Goal: Communication & Community: Answer question/provide support

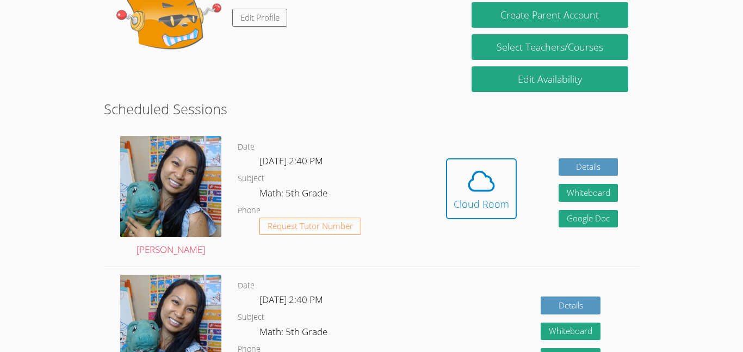
scroll to position [227, 0]
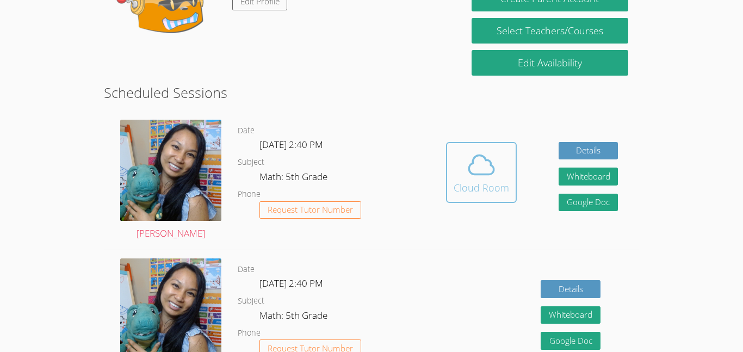
click at [463, 193] on div "Cloud Room" at bounding box center [481, 187] width 55 height 15
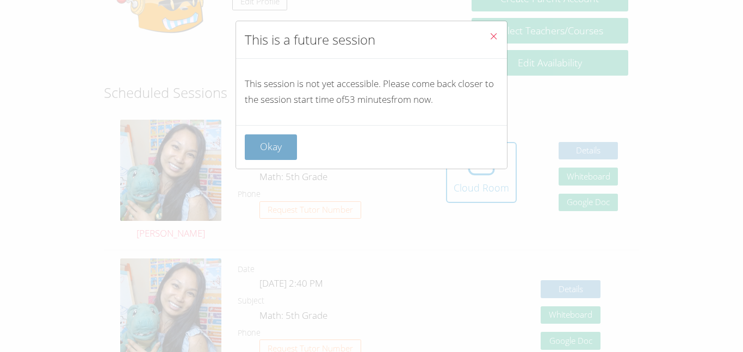
click at [263, 149] on button "Okay" at bounding box center [271, 147] width 52 height 26
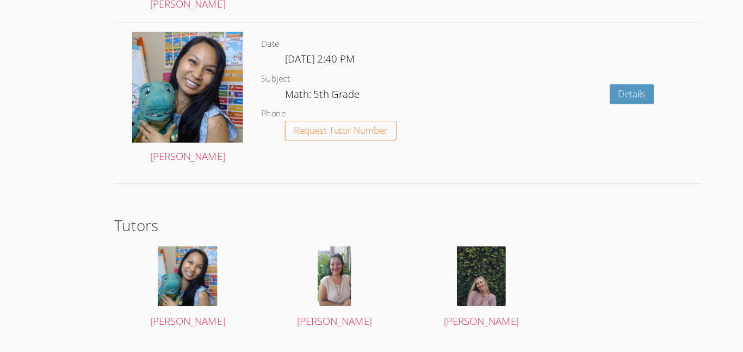
scroll to position [1563, 0]
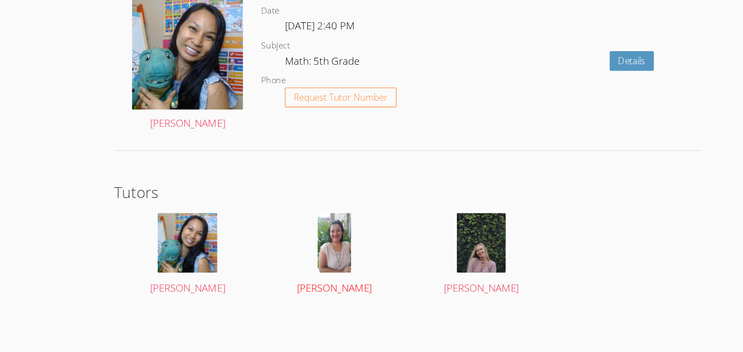
click at [295, 248] on img at bounding box center [304, 252] width 30 height 54
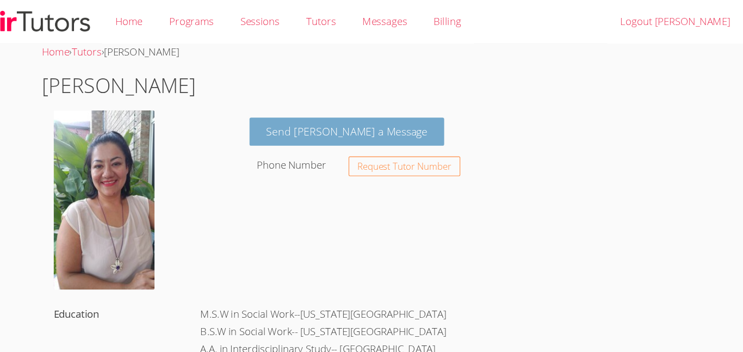
click at [305, 119] on link "Send Monica a Message" at bounding box center [382, 120] width 178 height 26
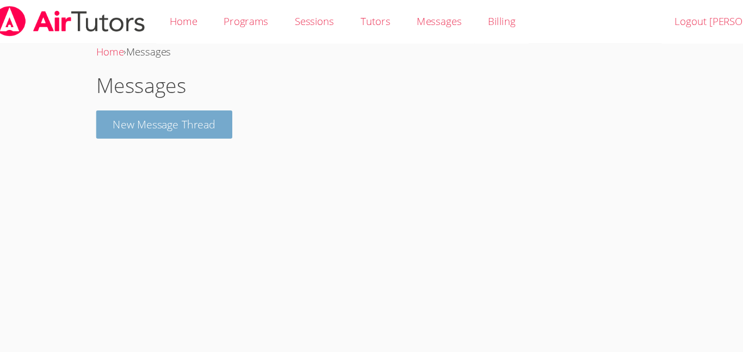
click at [159, 108] on button "New Message Thread" at bounding box center [166, 114] width 124 height 26
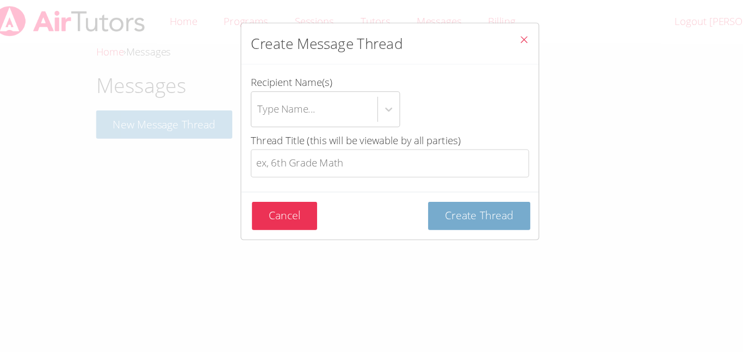
click at [448, 206] on button "Create Thread" at bounding box center [452, 197] width 93 height 26
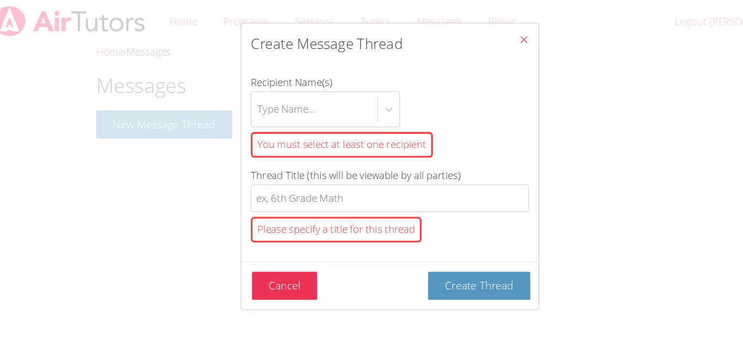
click at [355, 130] on div "You must select at least one recipient" at bounding box center [328, 131] width 166 height 23
click at [252, 112] on input "Recipient Name(s) Type Name... You must select at least one recipient" at bounding box center [251, 99] width 1 height 25
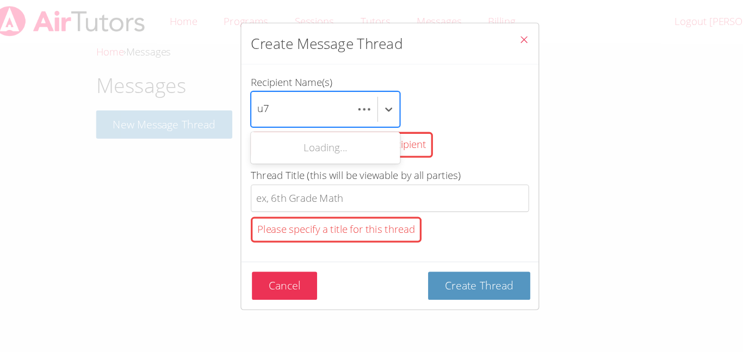
type input "u"
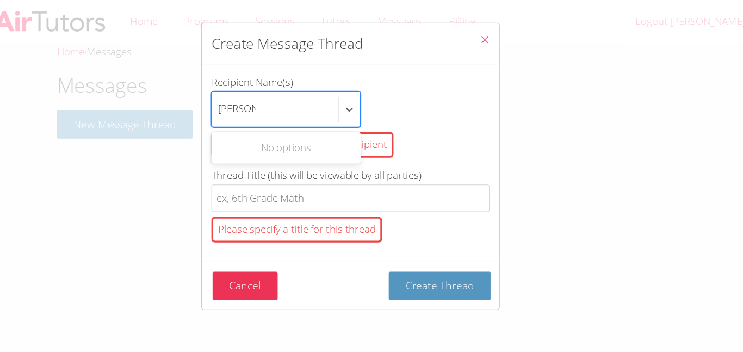
type input "Kamilah"
click at [559, 46] on div "Create Message Thread Recipient Name(s) option , deselected. Use Up and Down to…" at bounding box center [371, 176] width 743 height 352
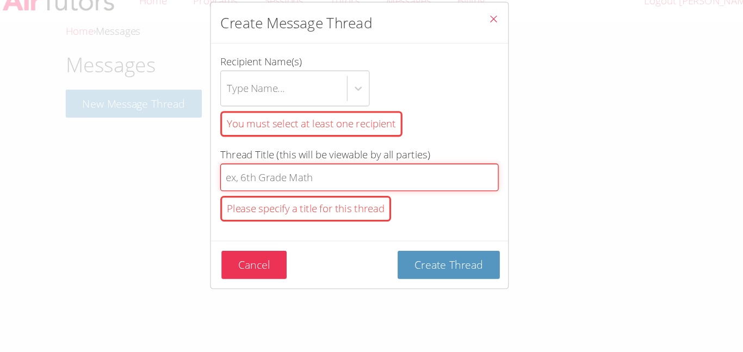
click at [263, 181] on input "Thread Title (this will be viewable by all parties) Please specify a title for …" at bounding box center [371, 181] width 253 height 26
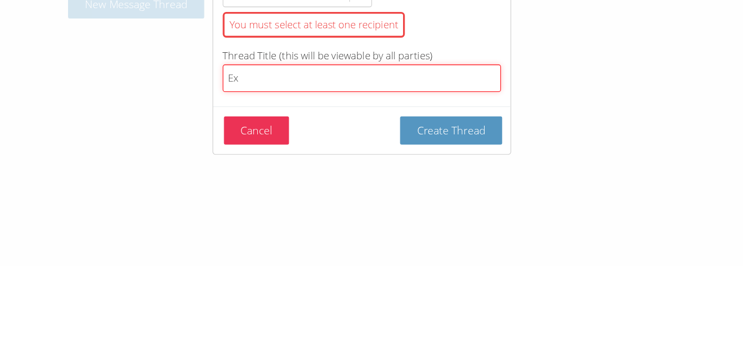
type input "E"
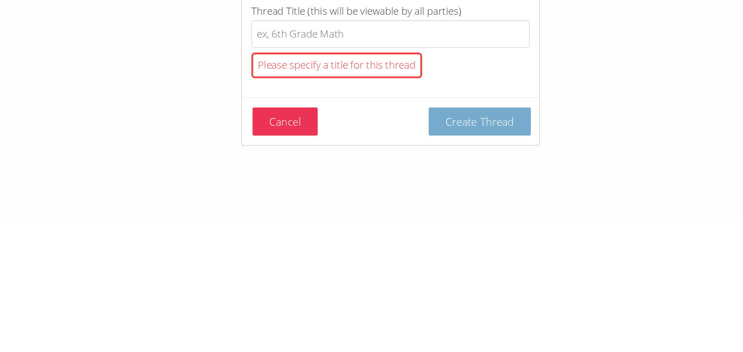
click at [430, 247] on button "Create Thread" at bounding box center [452, 260] width 93 height 26
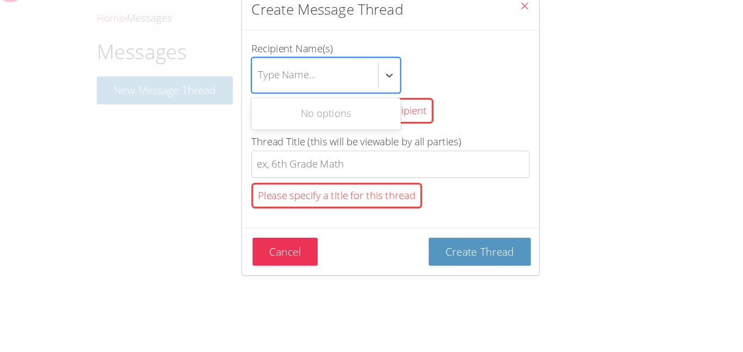
click at [319, 128] on div "No options" at bounding box center [313, 134] width 136 height 24
click at [202, 83] on div "Create Message Thread Recipient Name(s) option , deselected. Use Up and Down to…" at bounding box center [371, 176] width 743 height 352
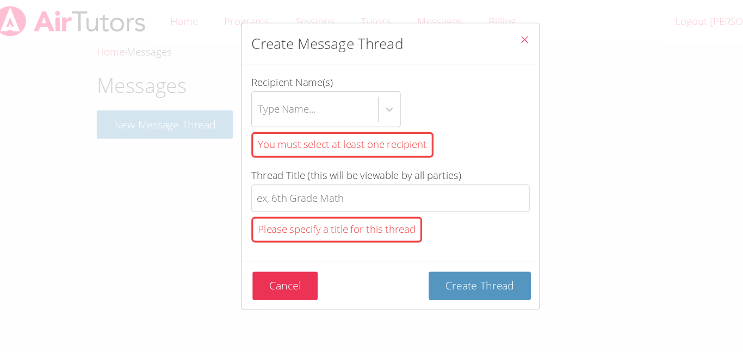
click at [498, 28] on button "Close" at bounding box center [493, 37] width 27 height 33
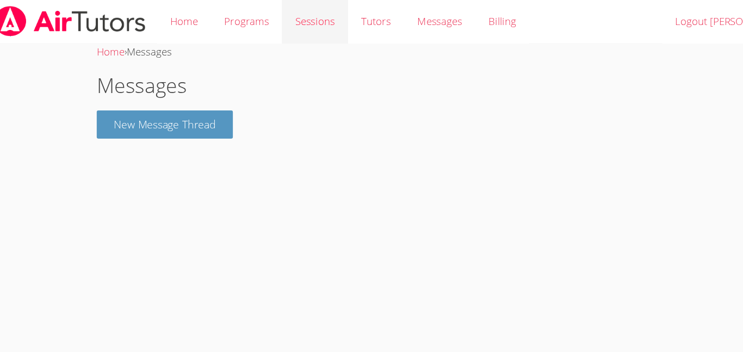
click at [312, 28] on link "Sessions" at bounding box center [303, 20] width 60 height 40
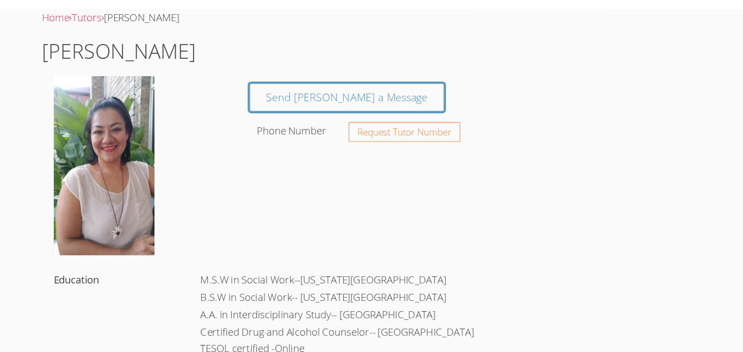
scroll to position [1, 0]
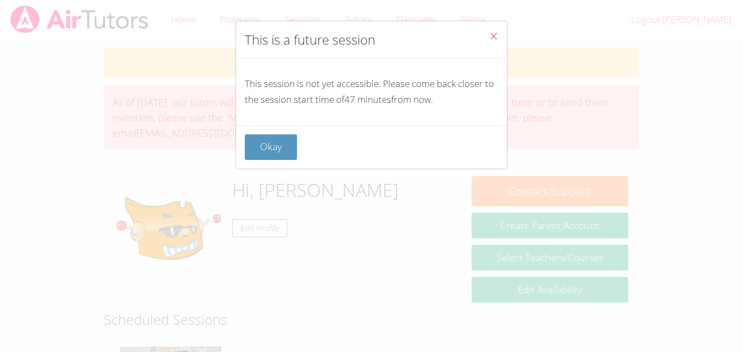
scroll to position [194, 0]
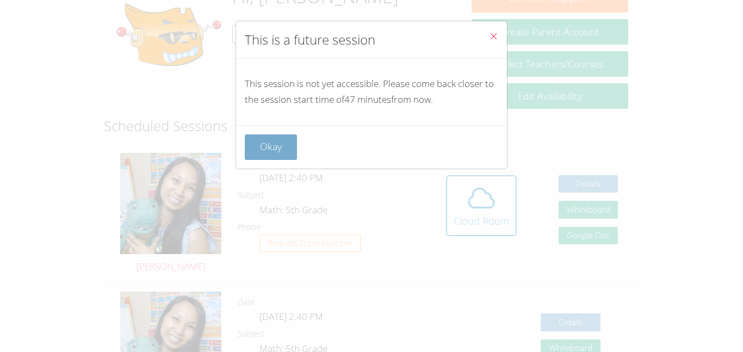
click at [264, 148] on button "Okay" at bounding box center [271, 147] width 52 height 26
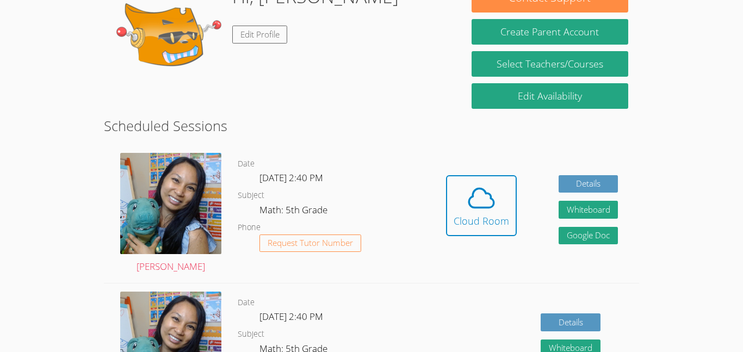
scroll to position [197, 0]
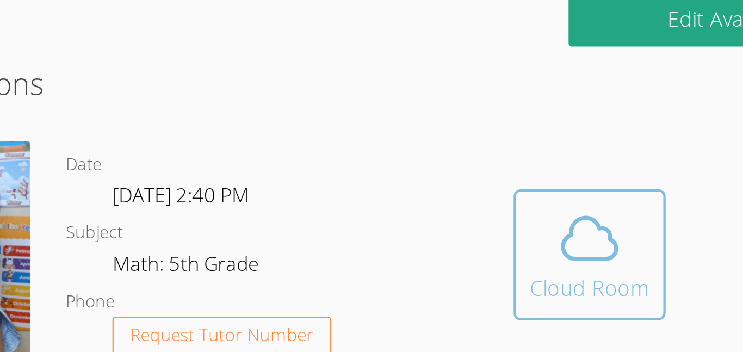
click at [494, 193] on icon at bounding box center [481, 194] width 30 height 30
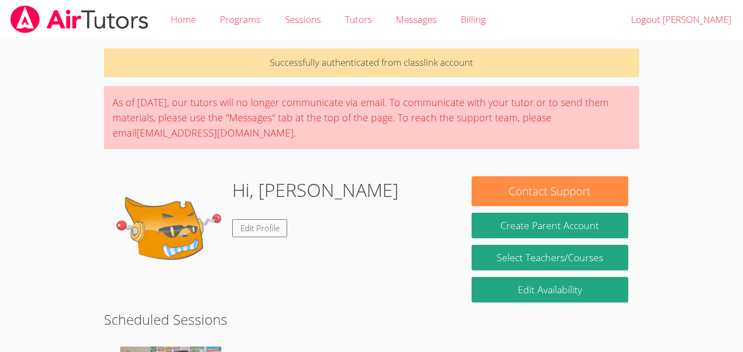
scroll to position [198, 0]
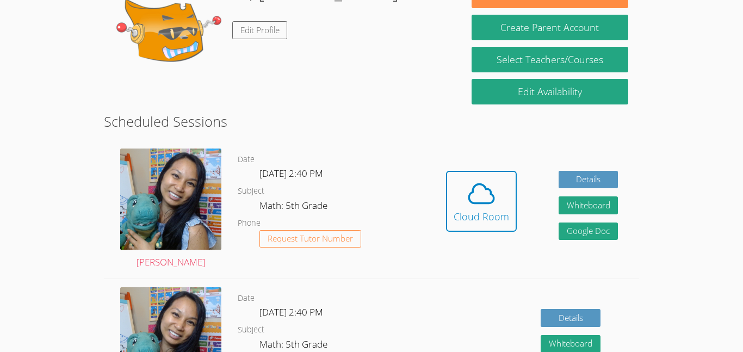
click at [425, 210] on div "Hidden Cloud Room Details Whiteboard Hidden Google Doc" at bounding box center [532, 209] width 214 height 138
click at [465, 210] on div "Cloud Room" at bounding box center [481, 216] width 55 height 15
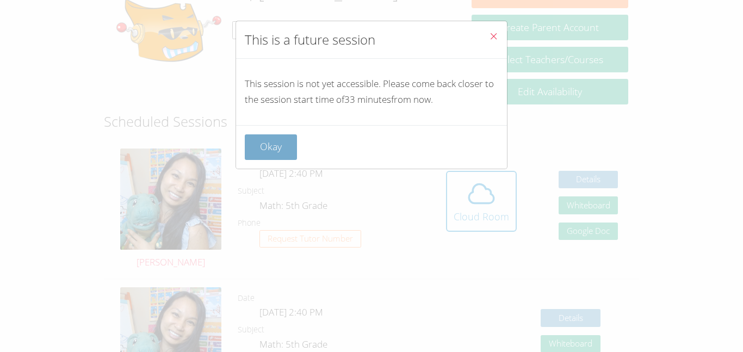
click at [270, 144] on button "Okay" at bounding box center [271, 147] width 52 height 26
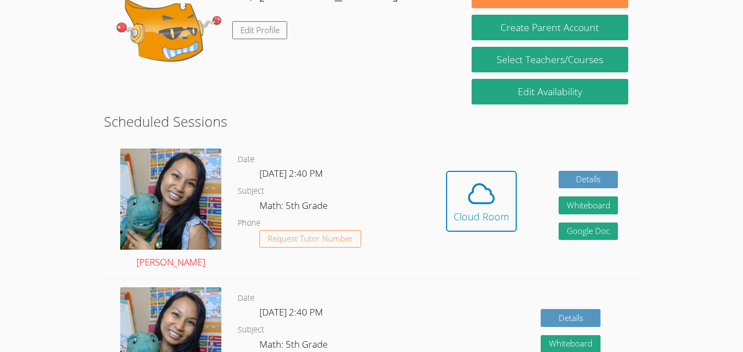
click at [138, 164] on img at bounding box center [170, 198] width 101 height 101
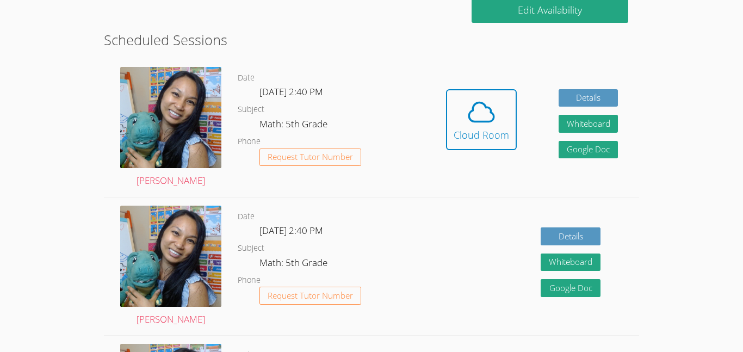
scroll to position [280, 0]
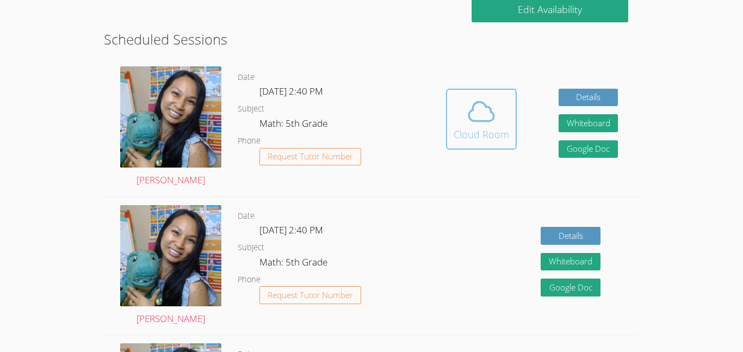
click at [449, 117] on button "Cloud Room" at bounding box center [481, 119] width 71 height 61
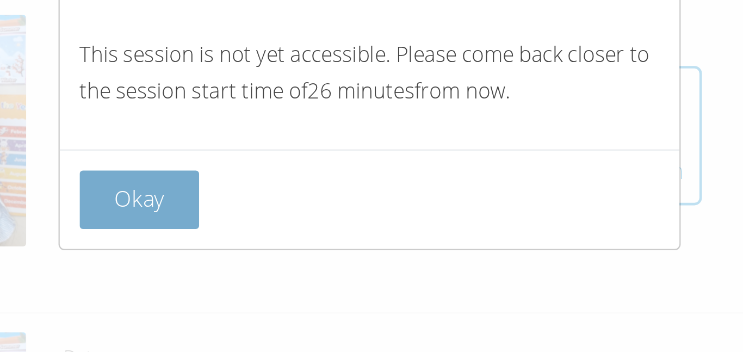
click at [270, 151] on button "Okay" at bounding box center [271, 147] width 52 height 26
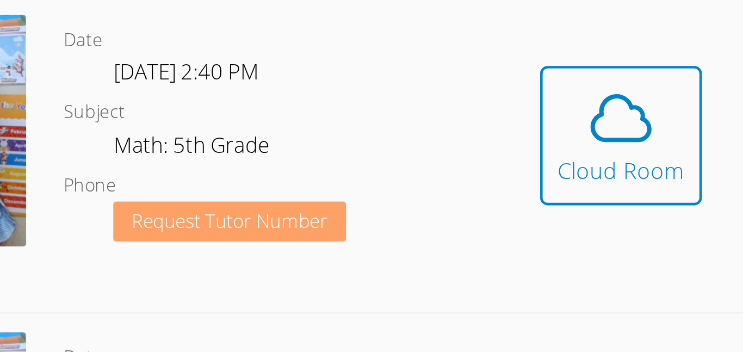
click at [295, 159] on span "Request Tutor Number" at bounding box center [310, 156] width 85 height 8
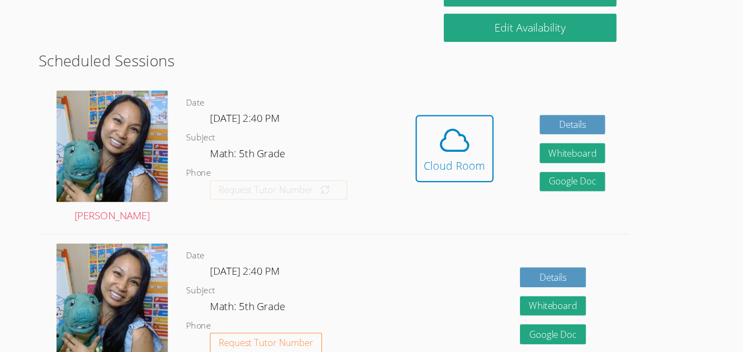
scroll to position [263, 0]
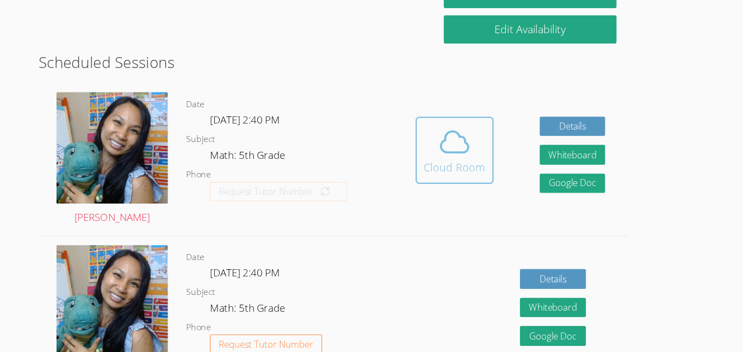
click at [485, 161] on button "Cloud Room" at bounding box center [481, 136] width 71 height 61
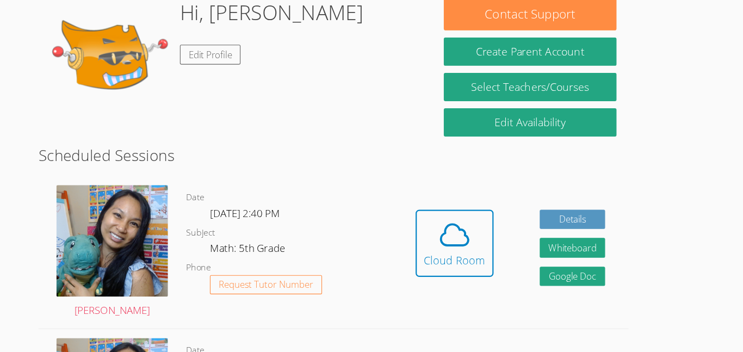
scroll to position [137, 0]
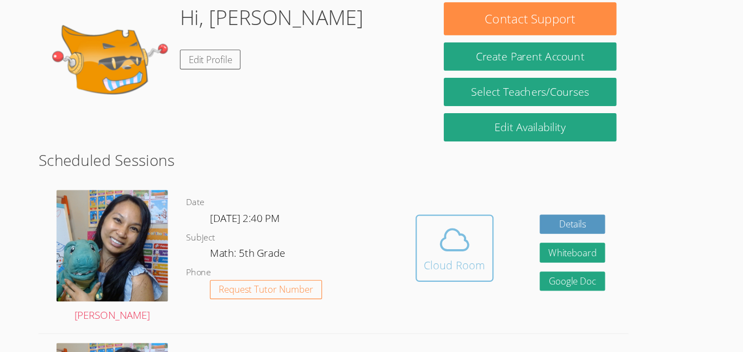
click at [461, 231] on span at bounding box center [481, 217] width 55 height 30
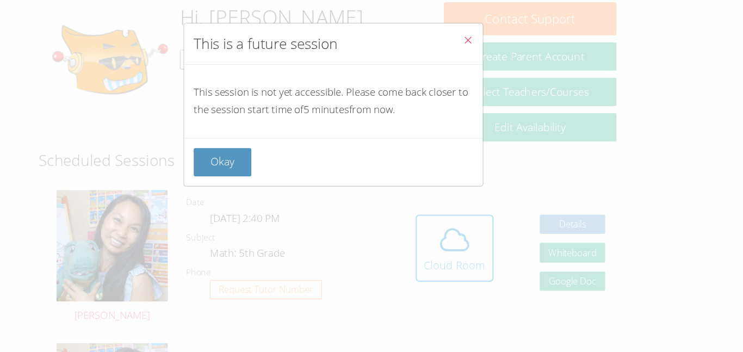
click at [473, 227] on div "This is a future session This session is not yet accessible. Please come back c…" at bounding box center [371, 176] width 743 height 352
click at [280, 139] on button "Okay" at bounding box center [271, 147] width 52 height 26
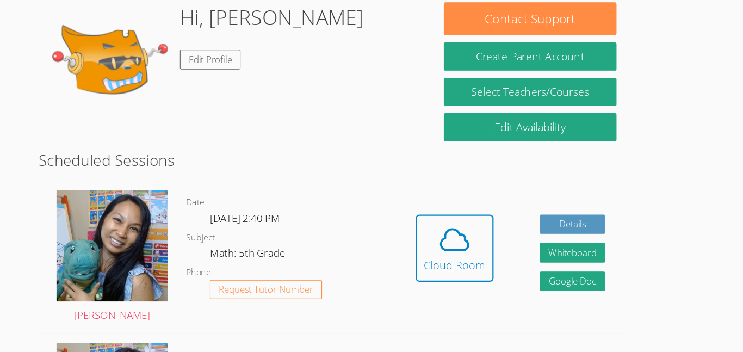
click at [446, 195] on button "Cloud Room" at bounding box center [481, 225] width 71 height 61
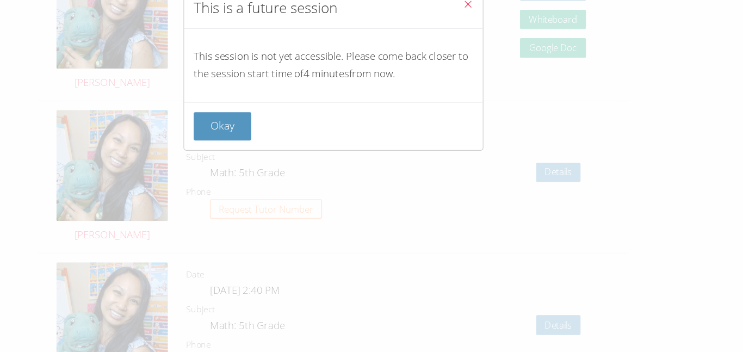
scroll to position [1526, 0]
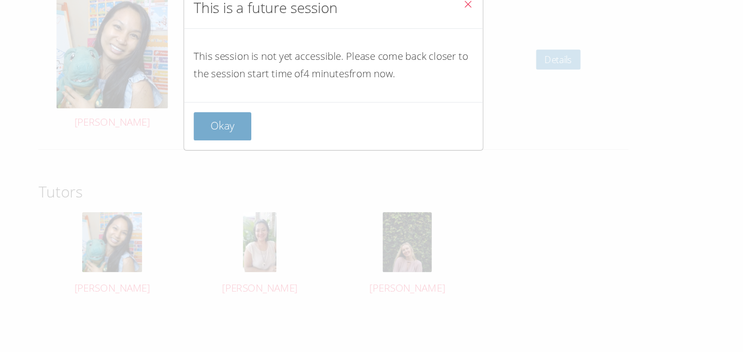
click at [277, 141] on button "Okay" at bounding box center [271, 147] width 52 height 26
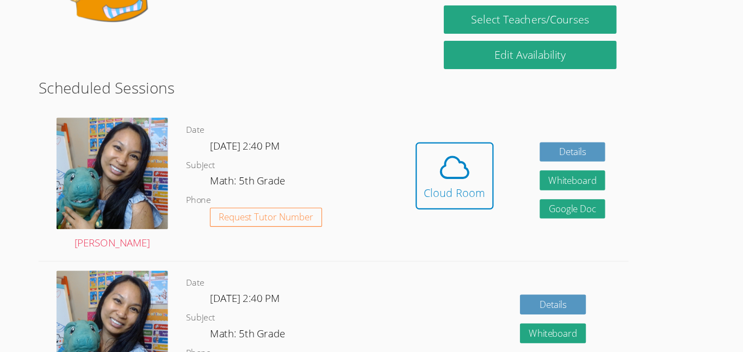
click at [446, 129] on button "Cloud Room" at bounding box center [481, 159] width 71 height 61
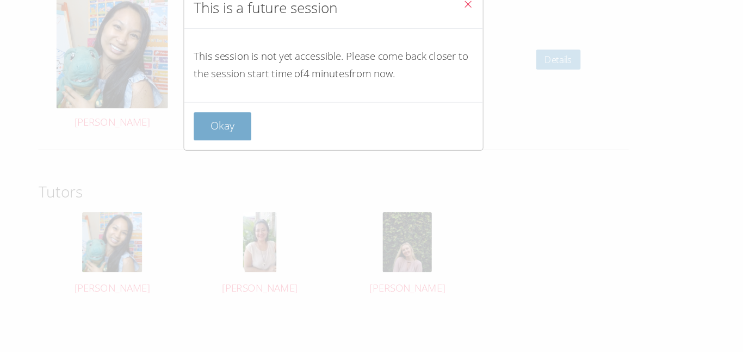
click at [281, 138] on button "Okay" at bounding box center [271, 147] width 52 height 26
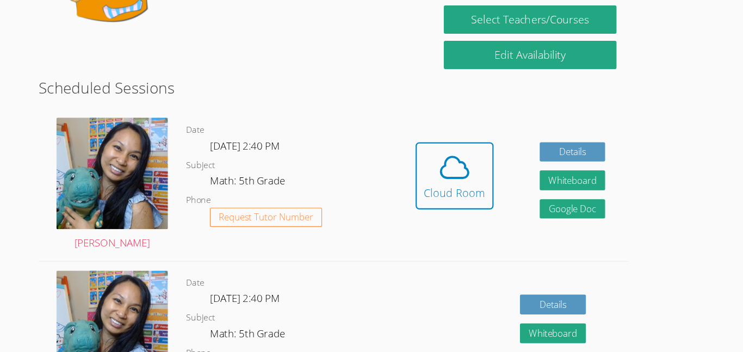
click at [446, 129] on button "Cloud Room" at bounding box center [481, 159] width 71 height 61
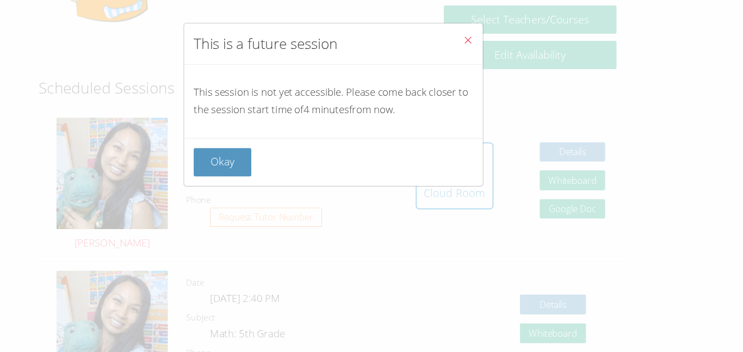
click at [277, 164] on div "Okay" at bounding box center [371, 147] width 271 height 44
click at [277, 157] on button "Okay" at bounding box center [271, 147] width 52 height 26
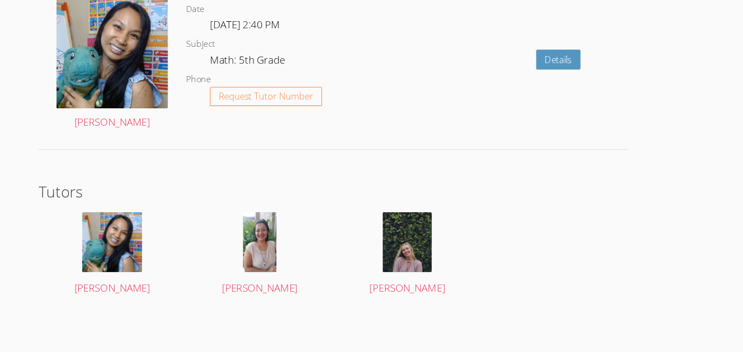
scroll to position [0, 0]
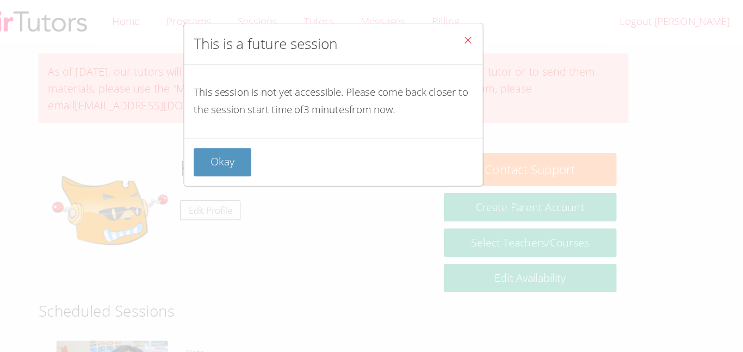
click at [295, 194] on div "This is a future session This session is not yet accessible. Please come back c…" at bounding box center [371, 176] width 743 height 352
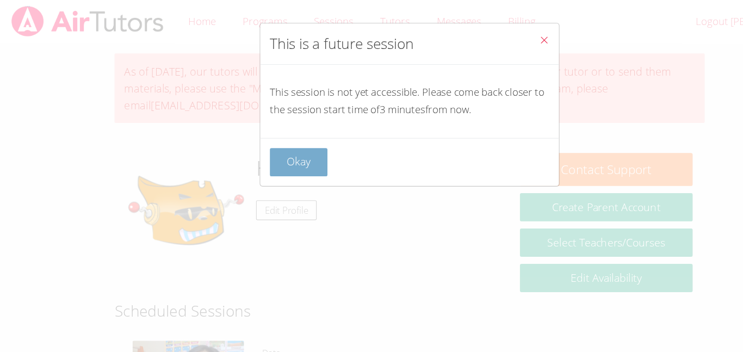
click at [261, 153] on button "Okay" at bounding box center [271, 147] width 52 height 26
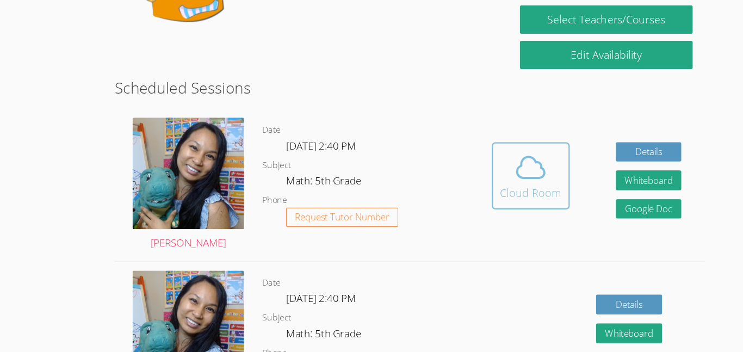
click at [479, 222] on button "Cloud Room" at bounding box center [481, 192] width 71 height 61
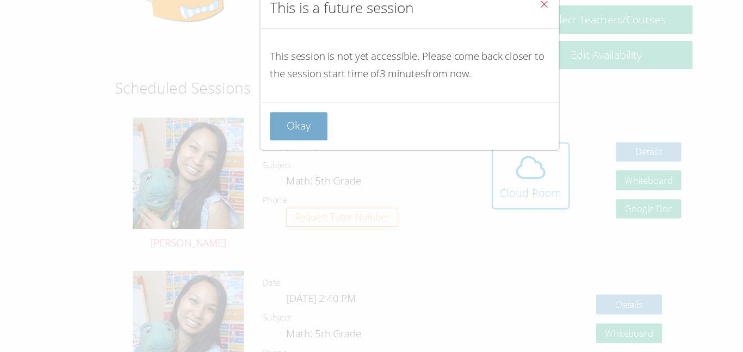
click at [270, 143] on button "Okay" at bounding box center [271, 147] width 52 height 26
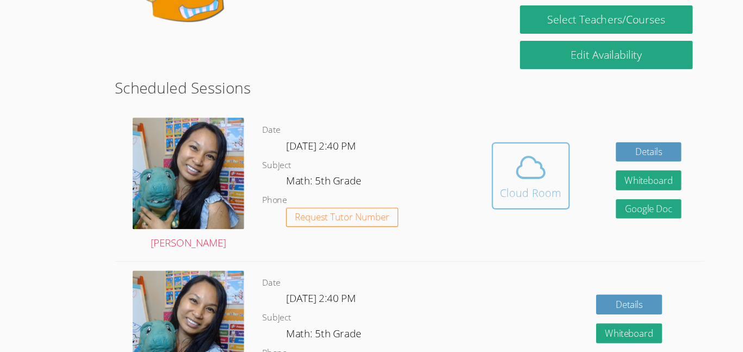
click at [493, 199] on icon at bounding box center [481, 184] width 30 height 30
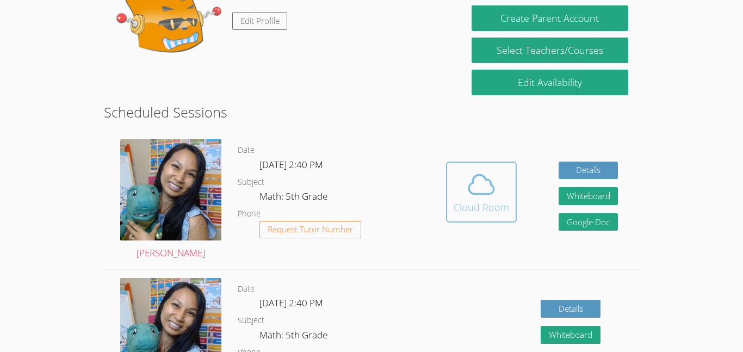
click at [462, 185] on span at bounding box center [481, 184] width 55 height 30
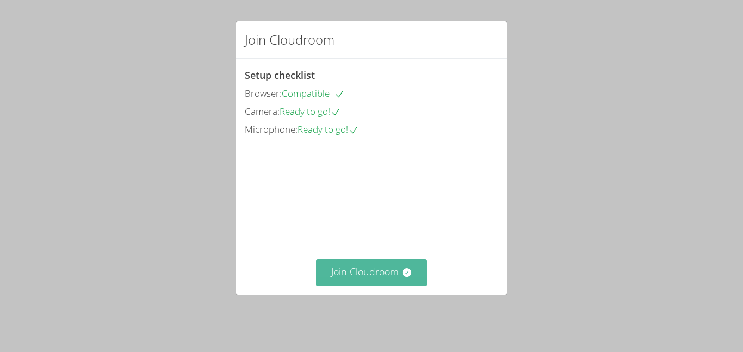
click at [331, 286] on button "Join Cloudroom" at bounding box center [372, 272] width 112 height 27
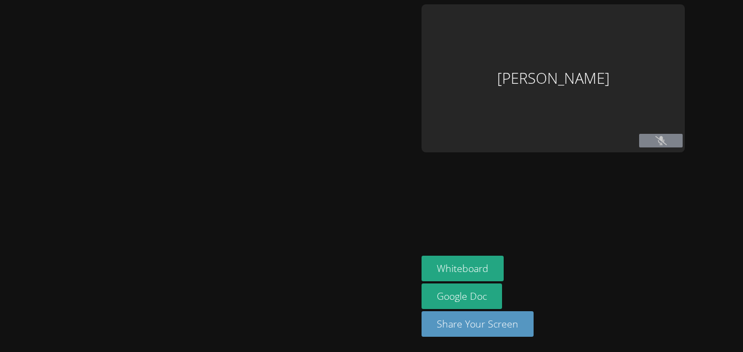
click at [337, 292] on div at bounding box center [208, 175] width 408 height 343
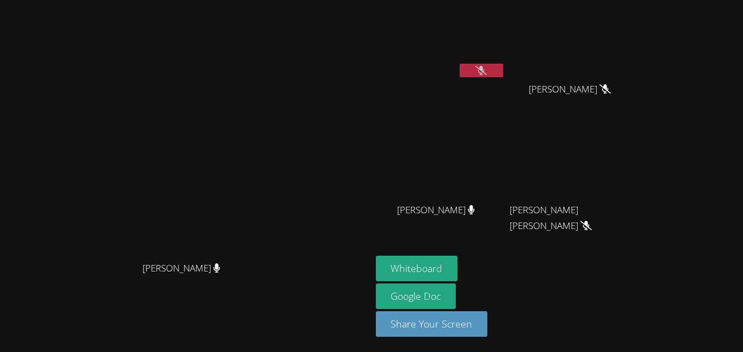
click at [503, 69] on button at bounding box center [482, 71] width 44 height 14
click at [367, 76] on div "[PERSON_NAME]" at bounding box center [185, 154] width 363 height 204
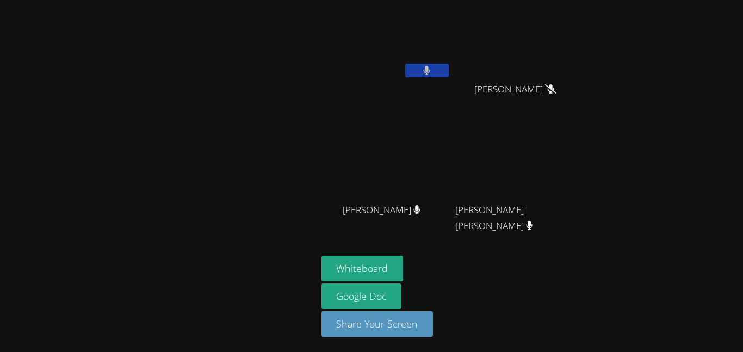
click at [418, 65] on button at bounding box center [427, 71] width 44 height 14
click at [434, 94] on div "[PERSON_NAME]" at bounding box center [385, 62] width 129 height 116
click at [420, 61] on video at bounding box center [385, 40] width 129 height 73
click at [433, 76] on button at bounding box center [427, 71] width 44 height 14
click at [422, 77] on button at bounding box center [427, 71] width 44 height 14
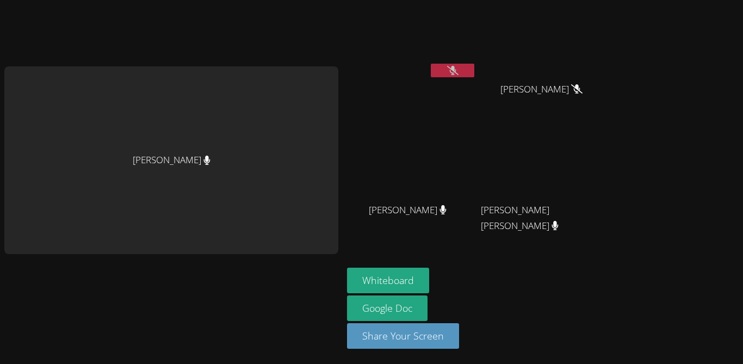
click at [577, 30] on video at bounding box center [545, 40] width 129 height 73
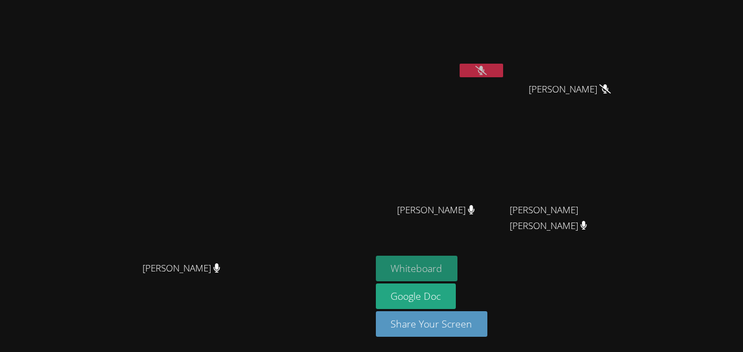
click at [458, 262] on button "Whiteboard" at bounding box center [417, 269] width 82 height 26
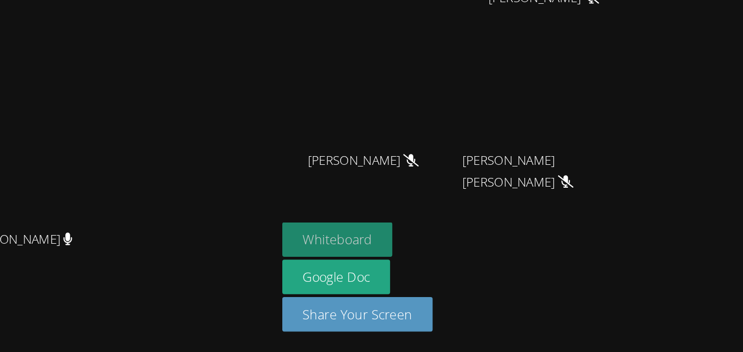
click at [458, 267] on button "Whiteboard" at bounding box center [417, 269] width 82 height 26
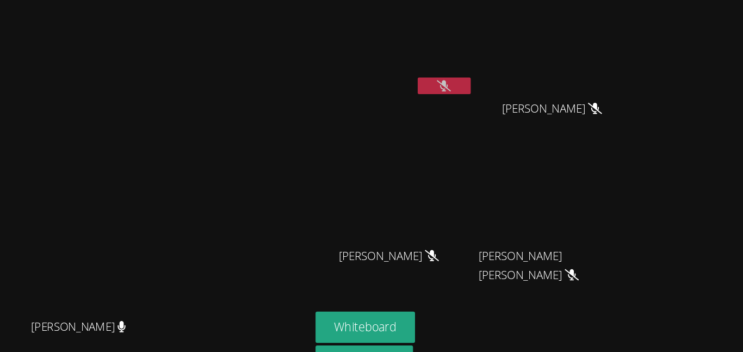
click at [503, 69] on button at bounding box center [482, 71] width 44 height 14
click at [485, 71] on icon at bounding box center [481, 70] width 7 height 9
click at [503, 72] on button at bounding box center [482, 71] width 44 height 14
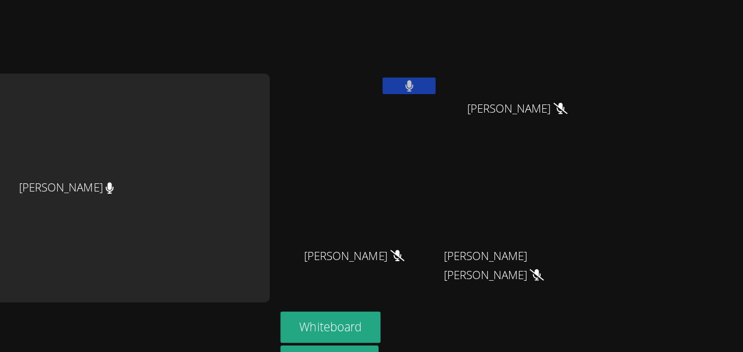
click at [532, 116] on div "[PERSON_NAME]" at bounding box center [545, 99] width 129 height 44
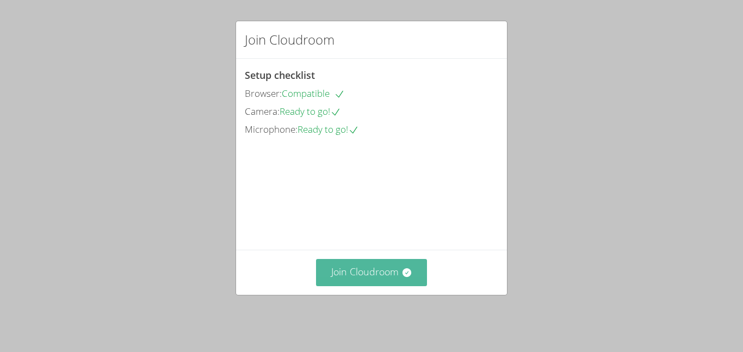
click at [332, 282] on button "Join Cloudroom" at bounding box center [372, 272] width 112 height 27
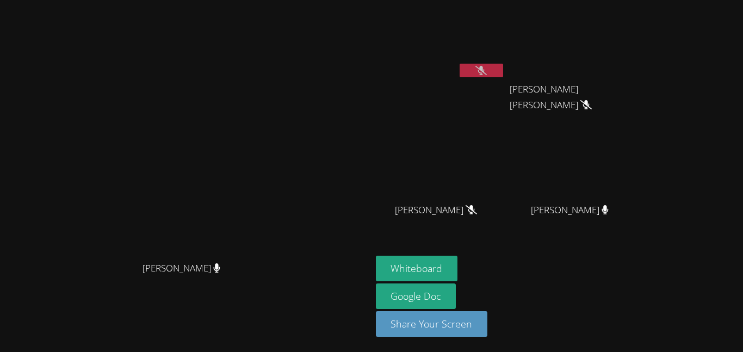
click at [503, 75] on button at bounding box center [482, 71] width 44 height 14
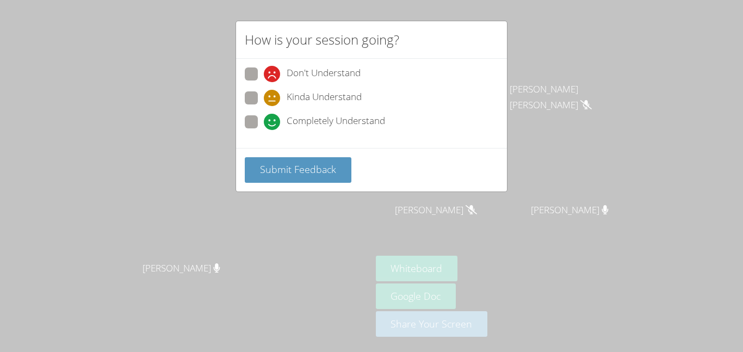
click at [264, 106] on span at bounding box center [264, 106] width 0 height 0
click at [264, 100] on input "Kinda Understand" at bounding box center [268, 95] width 9 height 9
radio input "true"
click at [264, 130] on span at bounding box center [264, 130] width 0 height 0
click at [264, 118] on input "Completely Understand" at bounding box center [268, 119] width 9 height 9
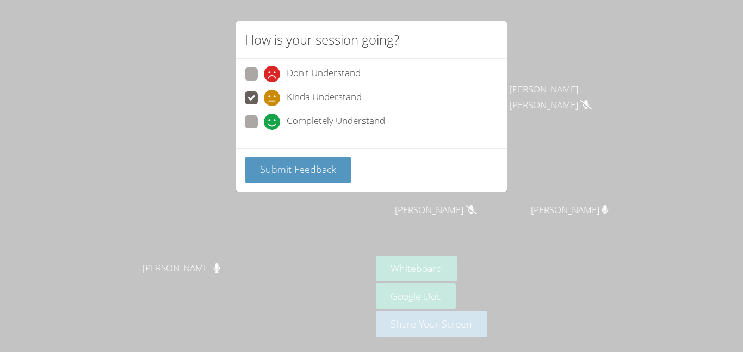
radio input "true"
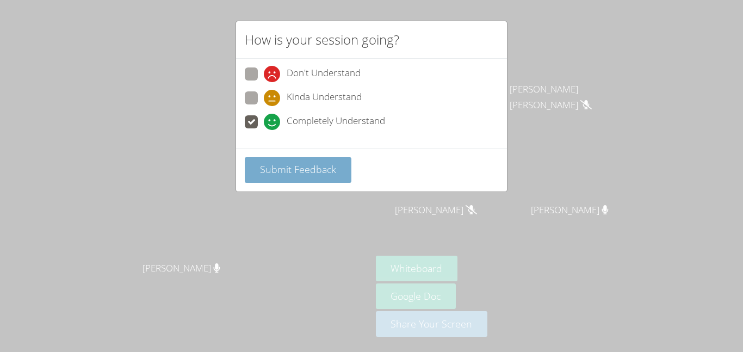
click at [296, 171] on span "Submit Feedback" at bounding box center [298, 169] width 76 height 13
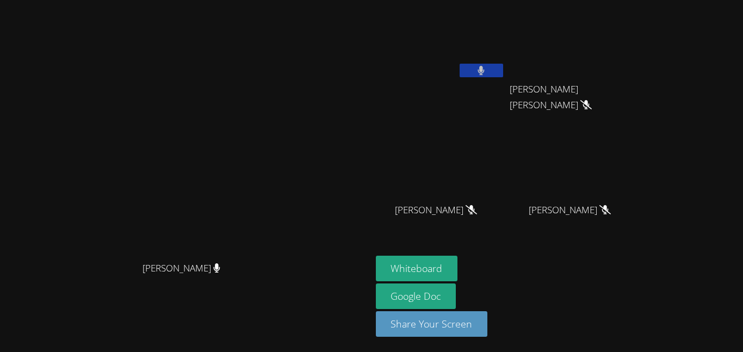
click at [460, 64] on button at bounding box center [482, 71] width 44 height 14
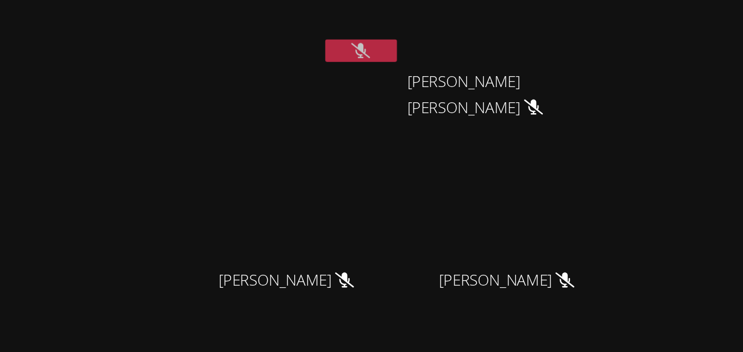
click at [487, 70] on icon at bounding box center [480, 70] width 11 height 9
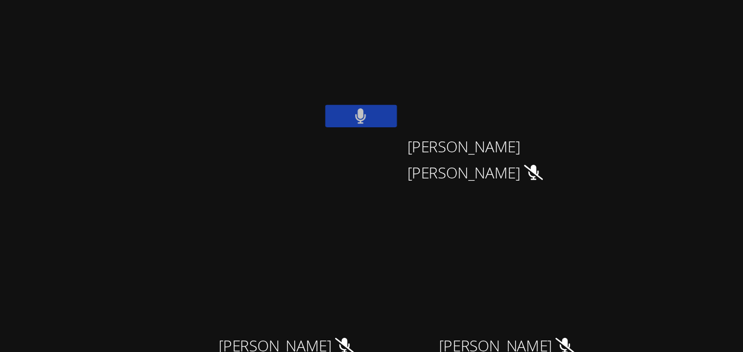
click at [460, 64] on button at bounding box center [482, 71] width 44 height 14
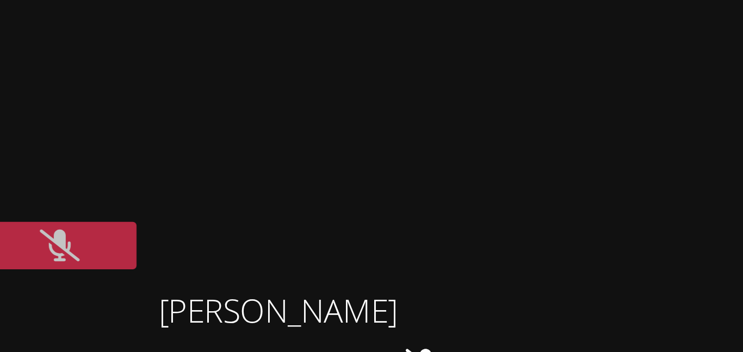
click at [503, 75] on button at bounding box center [482, 71] width 44 height 14
